Goal: Information Seeking & Learning: Learn about a topic

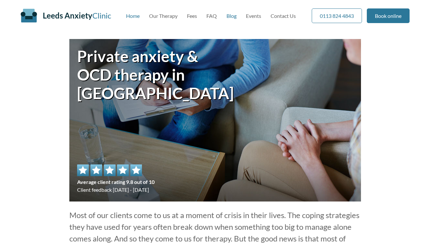
click at [229, 17] on link "Blog" at bounding box center [232, 16] width 10 height 6
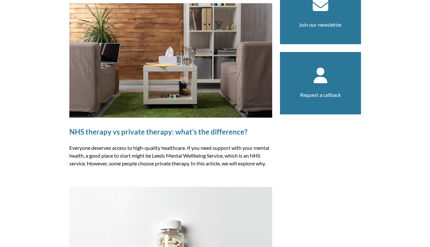
scroll to position [28, 0]
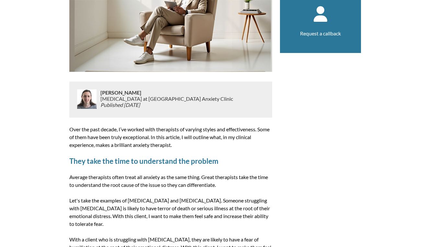
scroll to position [133, 0]
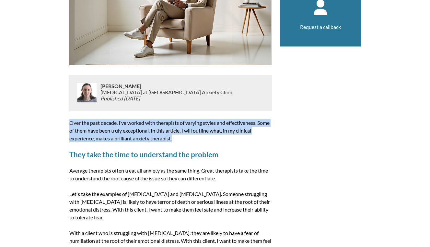
drag, startPoint x: 184, startPoint y: 138, endPoint x: 70, endPoint y: 125, distance: 114.9
click at [70, 125] on p "Over the past decade, I’ve worked with therapists of varying styles and effecti…" at bounding box center [170, 130] width 203 height 23
copy p "Over the past decade, I’ve worked with therapists of varying styles and effecti…"
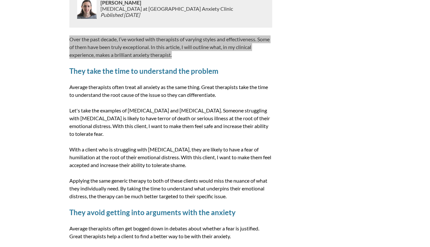
scroll to position [254, 0]
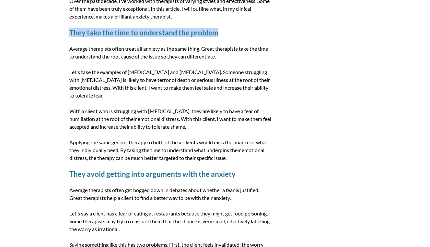
drag, startPoint x: 222, startPoint y: 33, endPoint x: 61, endPoint y: 30, distance: 160.6
copy h2 "They take the time to understand the problem"
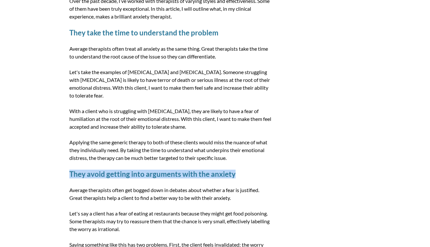
drag, startPoint x: 235, startPoint y: 176, endPoint x: 62, endPoint y: 174, distance: 173.2
copy h2 "They avoid getting into arguments with the anxiety"
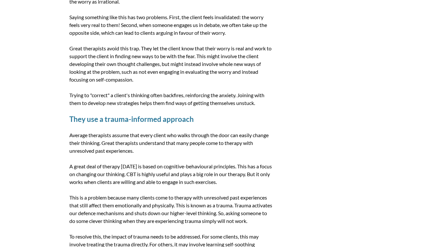
scroll to position [483, 0]
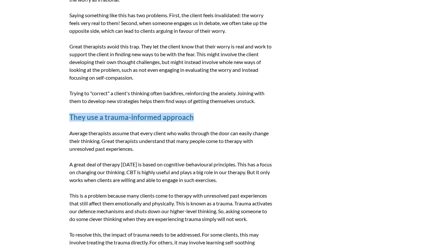
drag, startPoint x: 198, startPoint y: 117, endPoint x: 70, endPoint y: 116, distance: 127.8
click at [70, 116] on h2 "They use a trauma-informed approach" at bounding box center [170, 117] width 203 height 9
copy h2 "They use a trauma-informed approach"
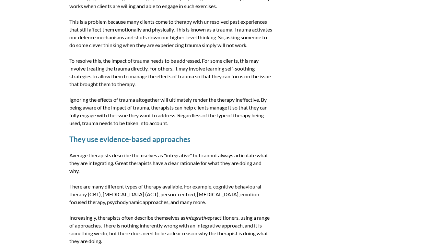
scroll to position [659, 0]
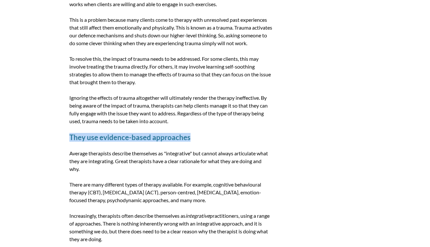
drag, startPoint x: 199, startPoint y: 146, endPoint x: 69, endPoint y: 145, distance: 130.7
copy h2 "They use evidence-based approaches"
